Goal: Navigation & Orientation: Find specific page/section

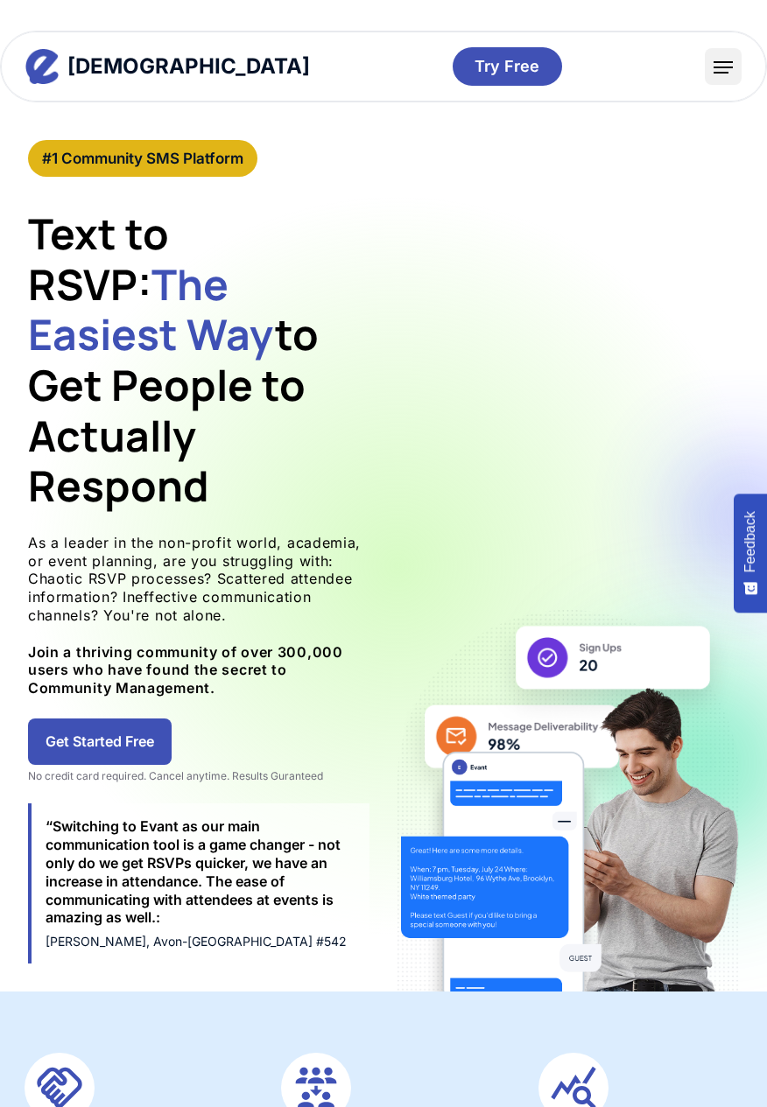
click at [718, 72] on img "menu" at bounding box center [722, 67] width 19 height 12
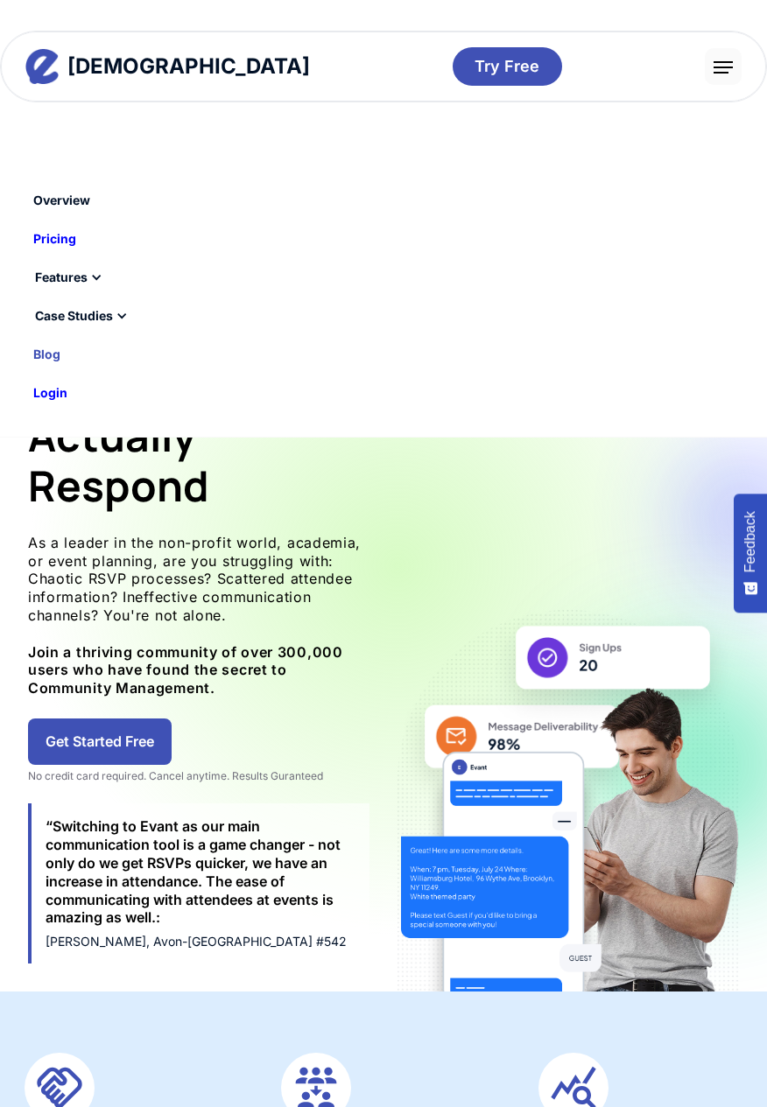
click at [41, 368] on link "Blog" at bounding box center [47, 355] width 45 height 30
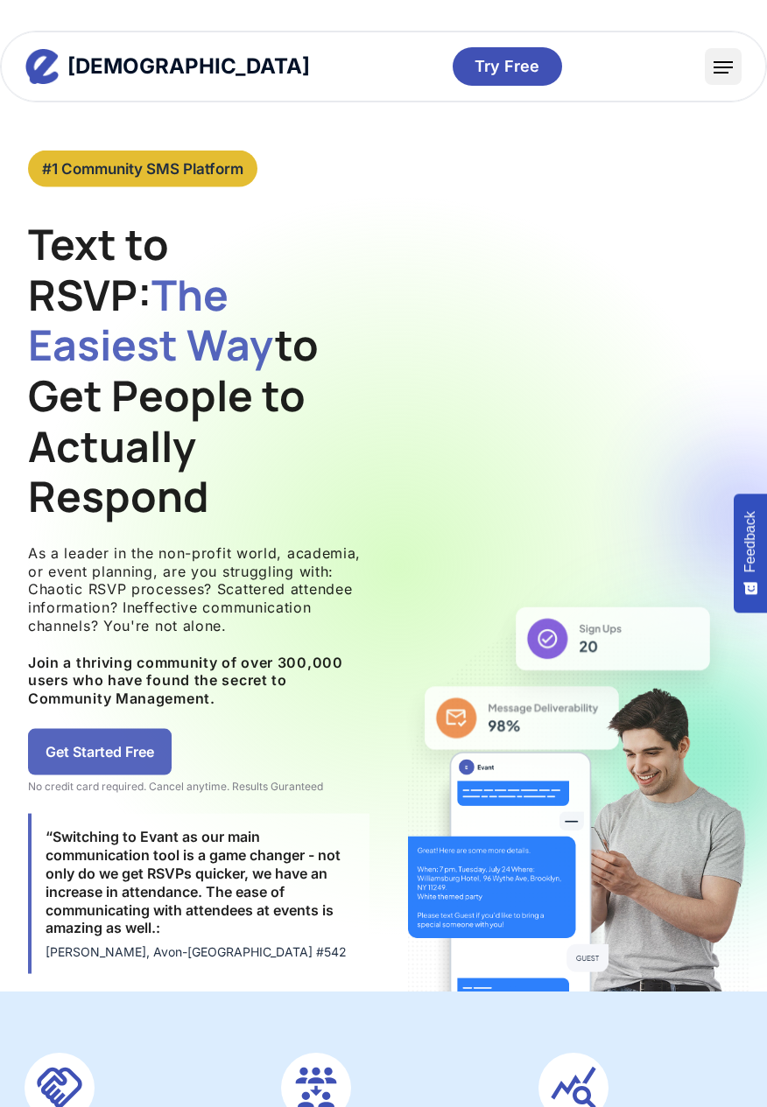
click at [733, 48] on div "menu" at bounding box center [723, 66] width 37 height 37
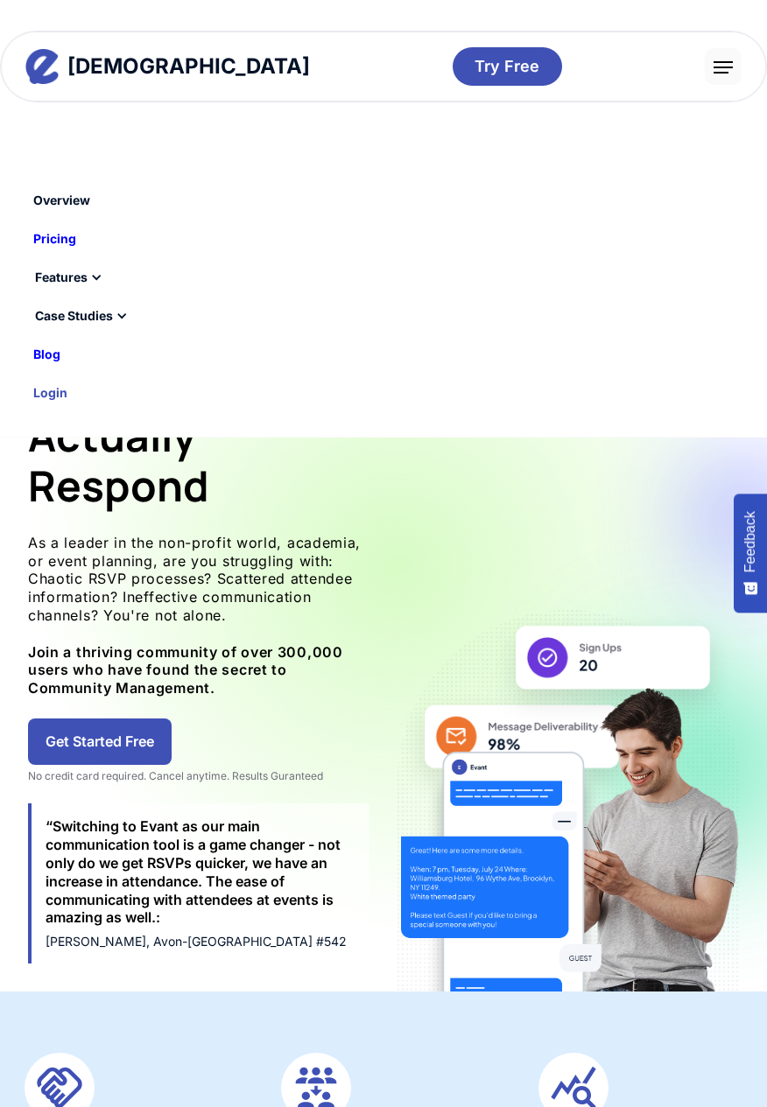
click at [39, 390] on div "Login" at bounding box center [50, 393] width 34 height 12
